Goal: Check status: Check status

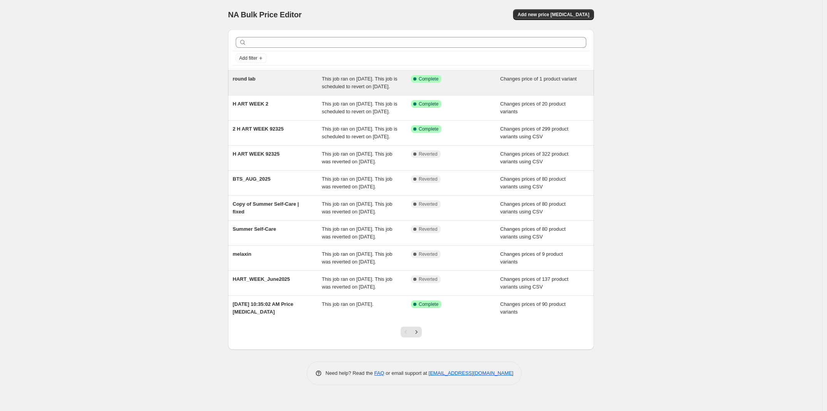
click at [384, 89] on span "This job ran on [DATE]. This job is scheduled to revert on [DATE]." at bounding box center [359, 82] width 75 height 13
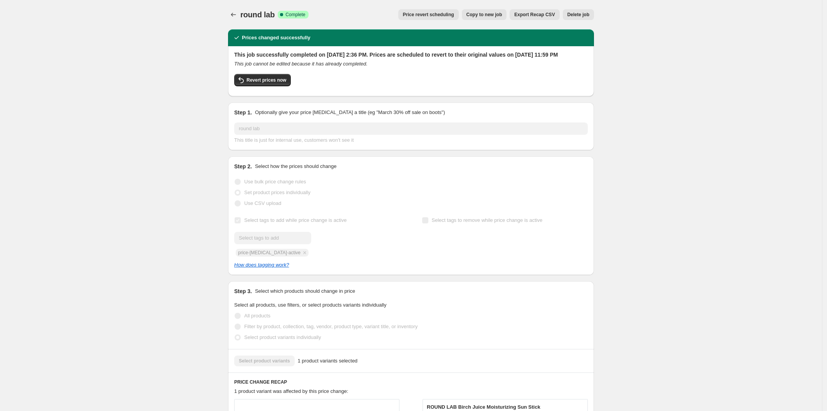
drag, startPoint x: 282, startPoint y: 52, endPoint x: 232, endPoint y: 3, distance: 69.7
click at [239, 13] on button "Price change jobs" at bounding box center [233, 14] width 11 height 11
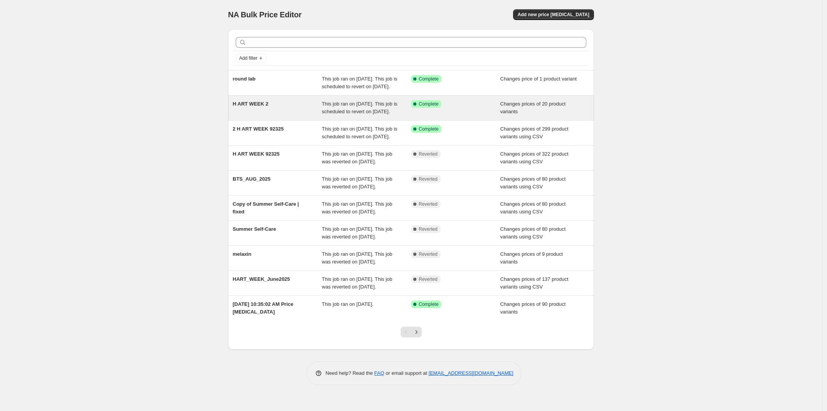
click at [313, 115] on div "H ART WEEK 2" at bounding box center [277, 107] width 89 height 15
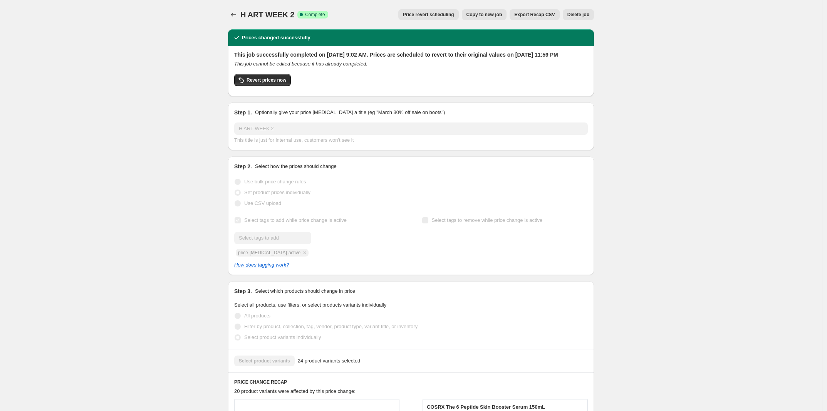
drag, startPoint x: 189, startPoint y: 185, endPoint x: 270, endPoint y: 101, distance: 116.5
click at [237, 13] on icon "Price change jobs" at bounding box center [233, 15] width 8 height 8
